Goal: Information Seeking & Learning: Check status

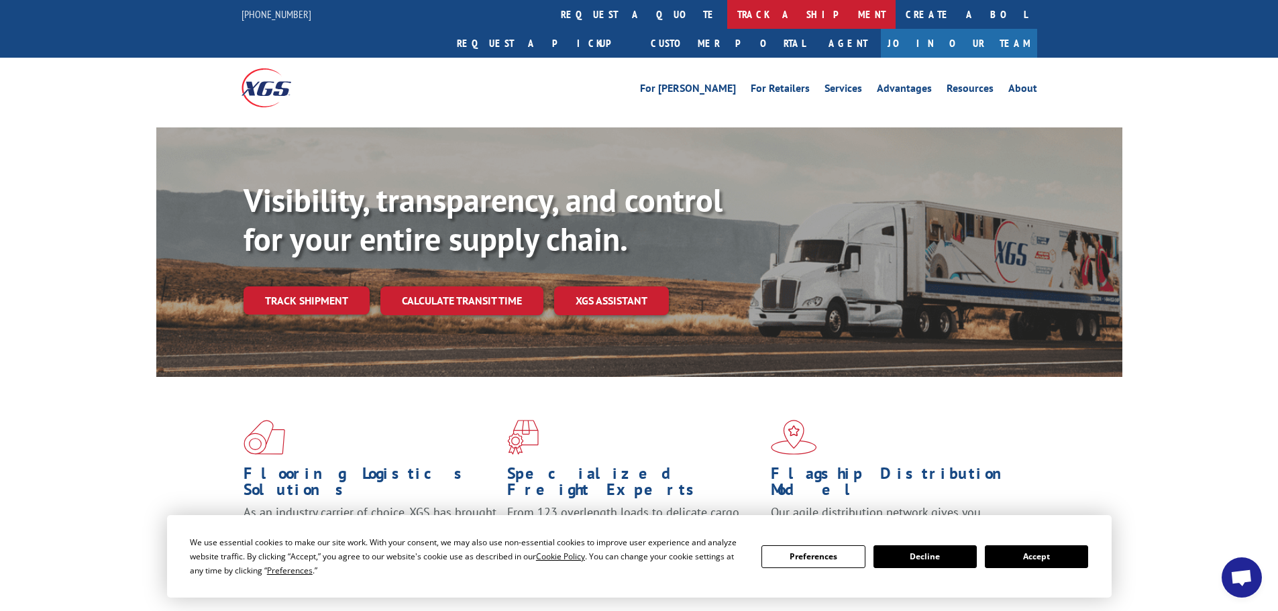
click at [727, 17] on link "track a shipment" at bounding box center [811, 14] width 168 height 29
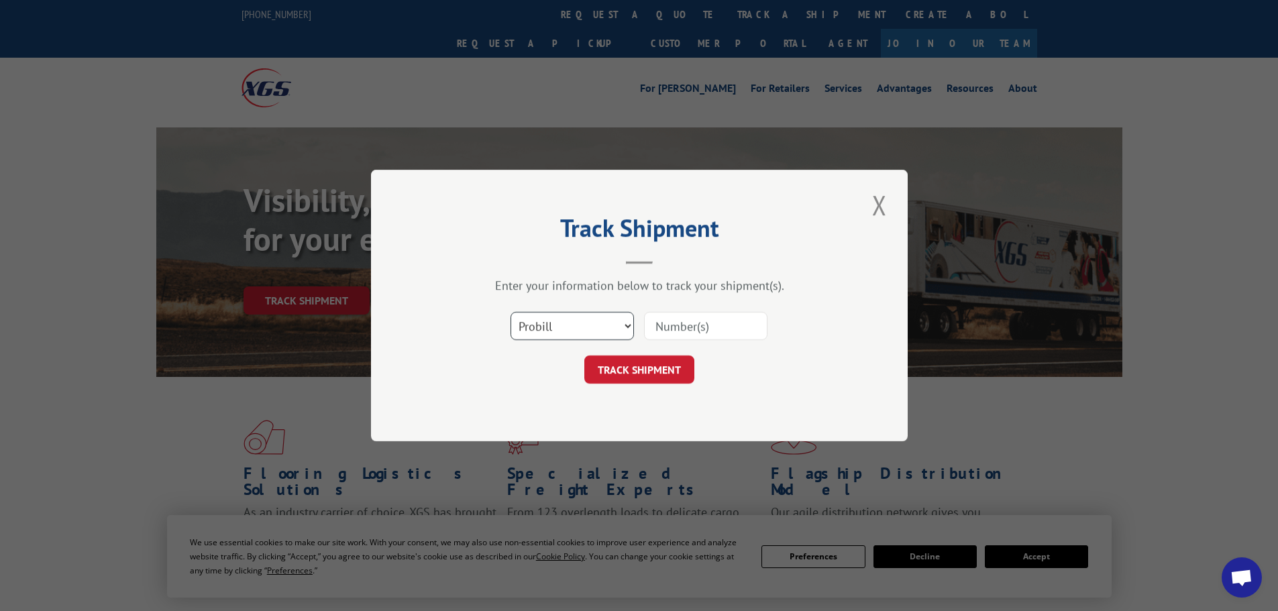
click at [627, 323] on select "Select category... Probill BOL PO" at bounding box center [572, 326] width 123 height 28
select select "bol"
click at [511, 312] on select "Select category... Probill BOL PO" at bounding box center [572, 326] width 123 height 28
paste input "406501-01"
type input "406501-01"
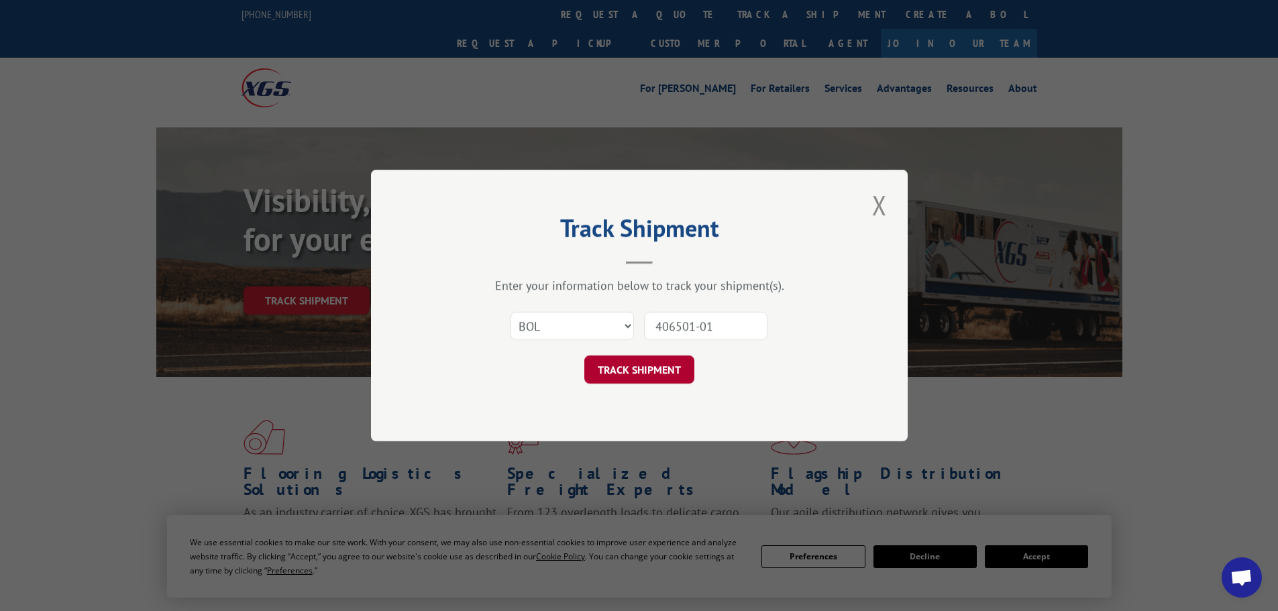
click at [649, 368] on button "TRACK SHIPMENT" at bounding box center [639, 370] width 110 height 28
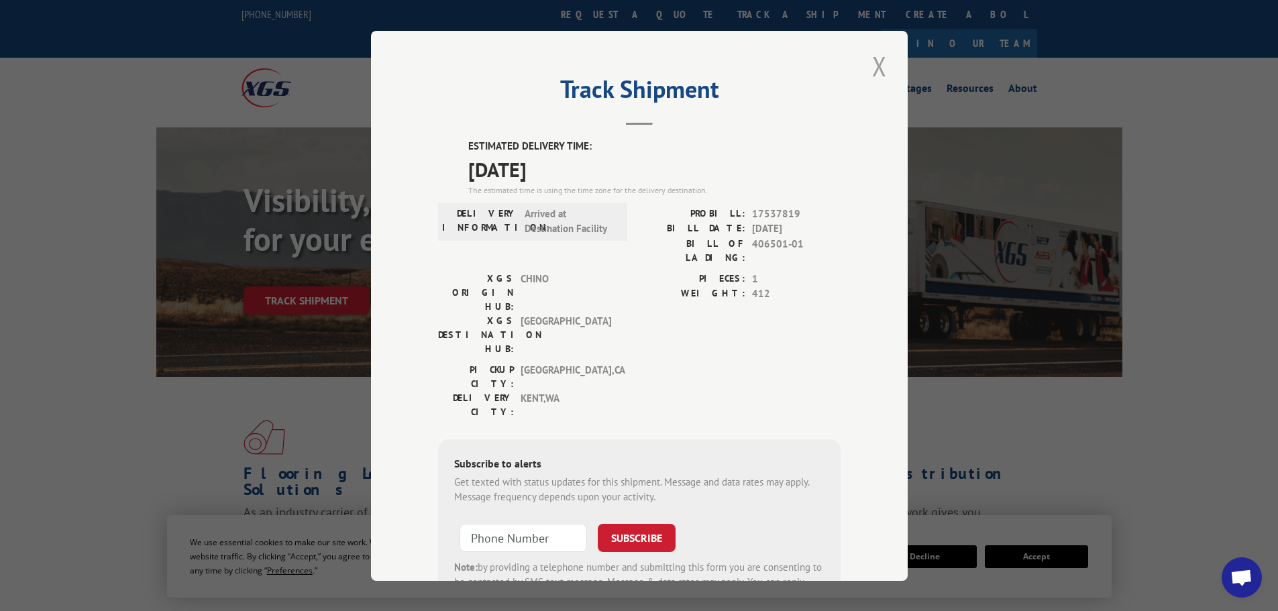
click at [872, 68] on button "Close modal" at bounding box center [879, 66] width 23 height 37
